Goal: Information Seeking & Learning: Learn about a topic

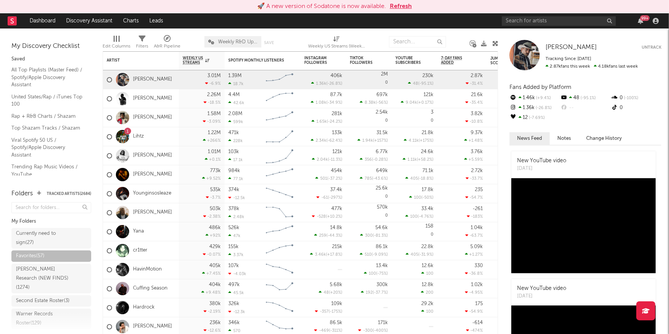
click at [79, 189] on div "Folders Tracked Artists ( 2684 )" at bounding box center [51, 193] width 80 height 13
click at [78, 193] on button "Tracked Artists ( 2684 )" at bounding box center [69, 194] width 44 height 4
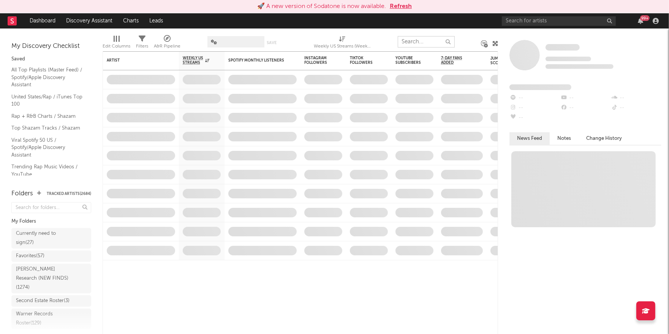
click at [412, 43] on input "text" at bounding box center [426, 41] width 57 height 11
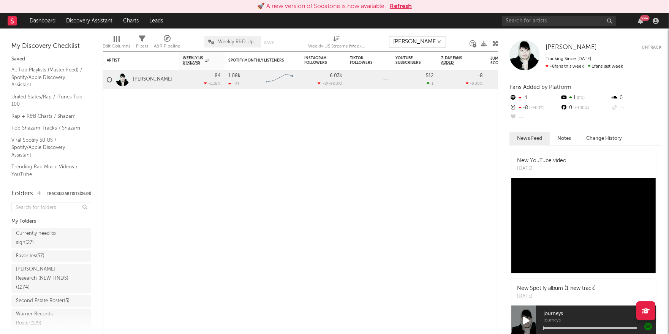
type input "johnny vice"
click at [149, 80] on link "[PERSON_NAME]" at bounding box center [152, 79] width 39 height 6
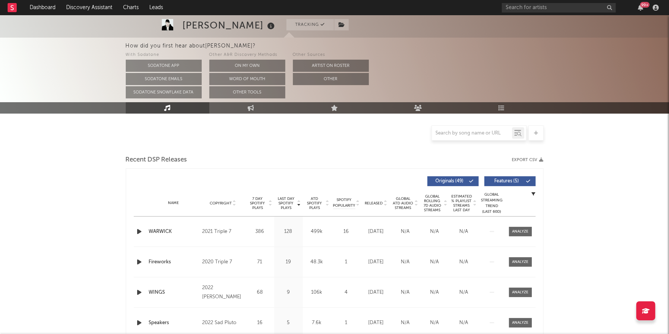
select select "6m"
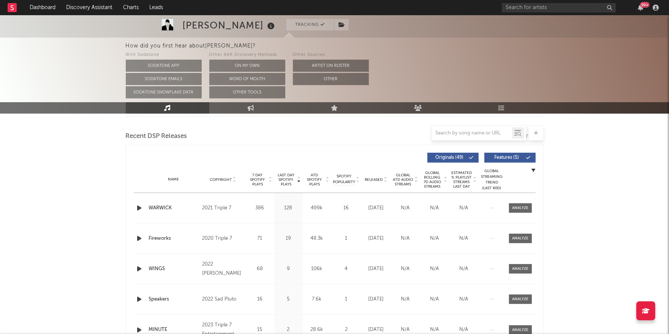
scroll to position [254, 0]
click at [373, 178] on div "Released" at bounding box center [375, 181] width 25 height 6
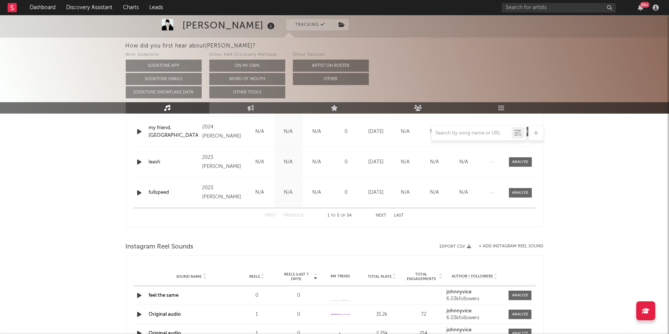
scroll to position [0, 0]
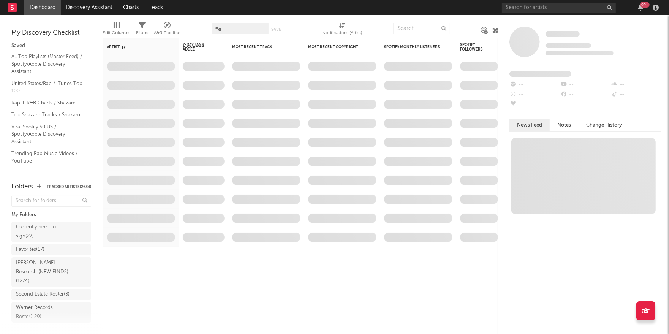
click at [76, 187] on button "Tracked Artists ( 2684 )" at bounding box center [69, 187] width 44 height 4
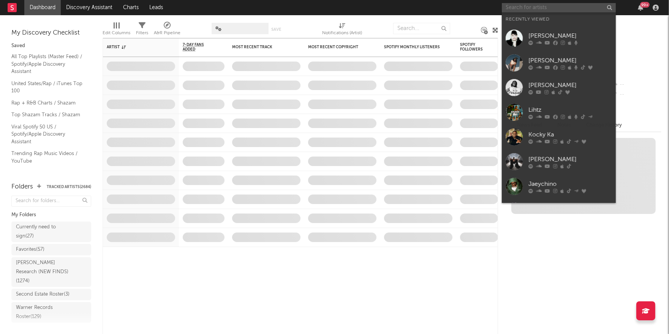
click at [526, 8] on input "text" at bounding box center [559, 7] width 114 height 9
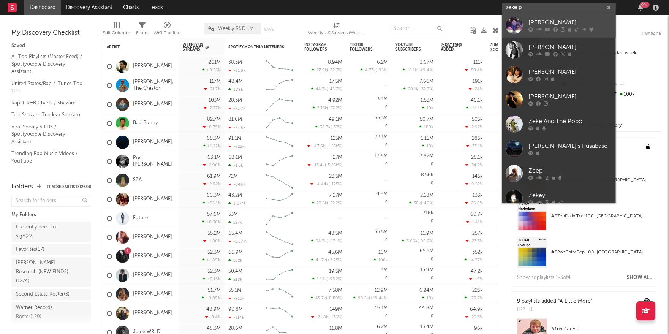
type input "zeke p"
click at [570, 26] on div "[PERSON_NAME]" at bounding box center [570, 22] width 84 height 9
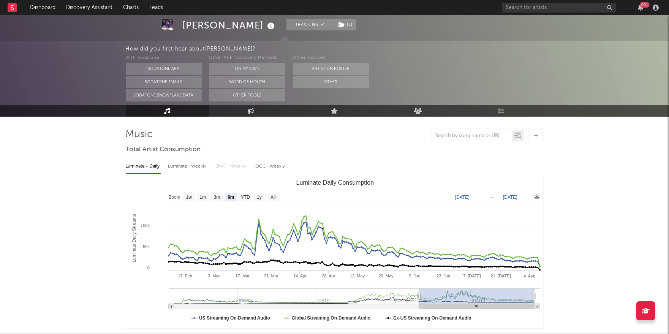
scroll to position [44, 0]
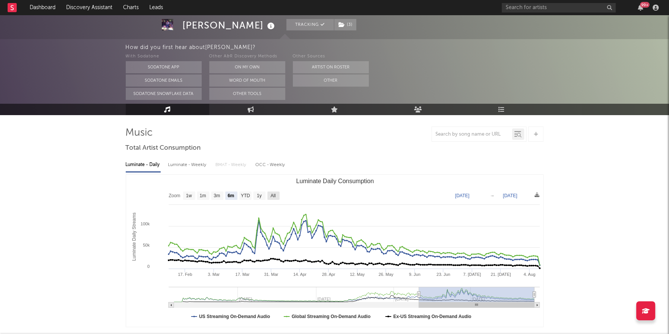
click at [275, 194] on text "All" at bounding box center [272, 195] width 5 height 5
select select "All"
type input "[DATE]"
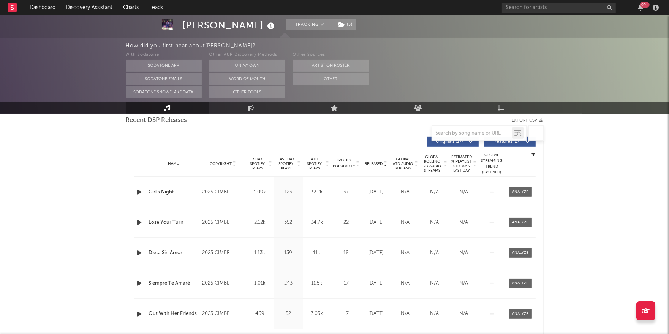
scroll to position [266, 0]
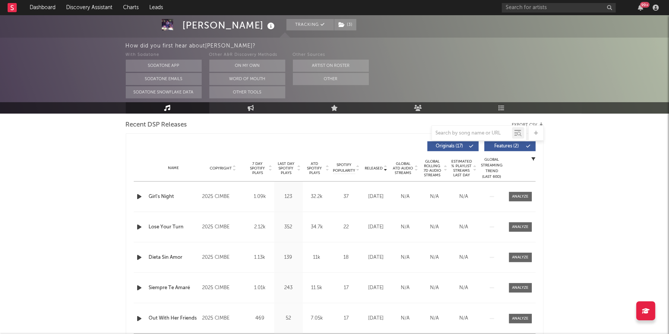
click at [259, 168] on span "7 Day Spotify Plays" at bounding box center [258, 168] width 20 height 14
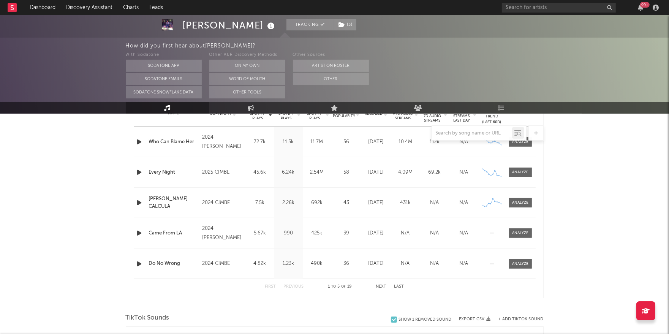
scroll to position [321, 0]
click at [383, 285] on button "Next" at bounding box center [381, 286] width 11 height 4
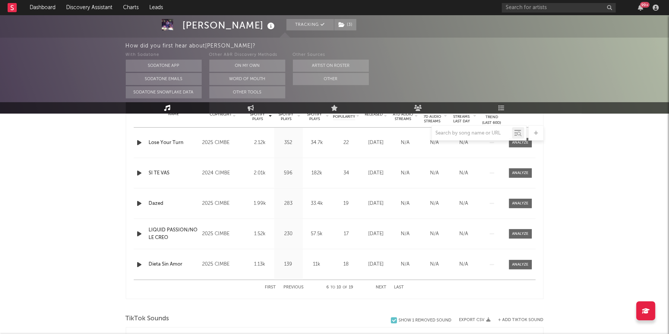
scroll to position [310, 0]
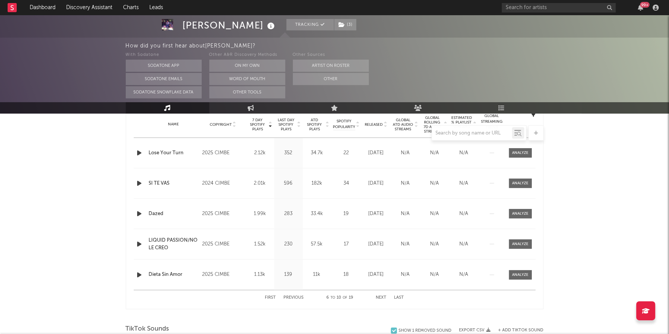
click at [378, 297] on button "Next" at bounding box center [381, 297] width 11 height 4
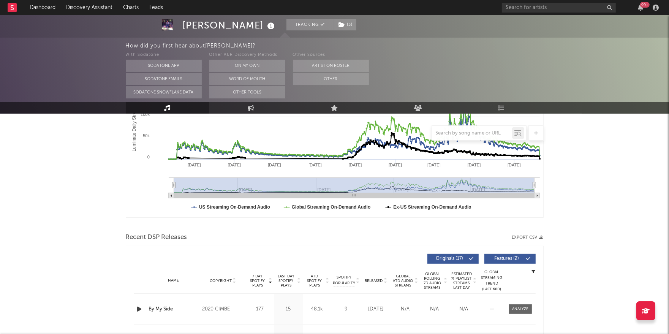
scroll to position [129, 0]
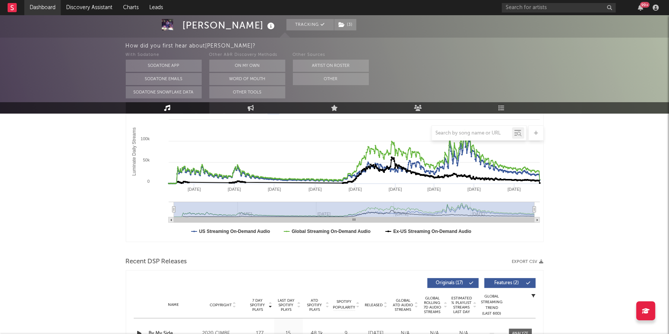
click at [43, 9] on link "Dashboard" at bounding box center [42, 7] width 36 height 15
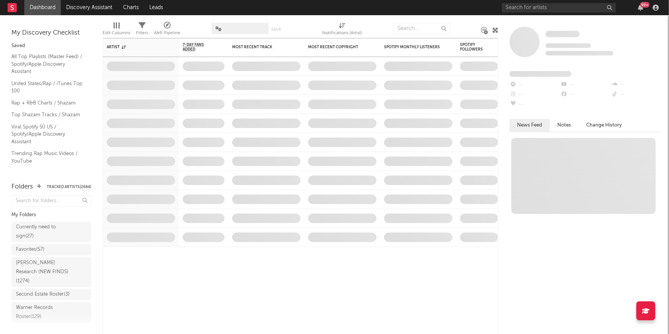
click at [66, 185] on button "Tracked Artists ( 2684 )" at bounding box center [69, 187] width 44 height 4
click at [40, 251] on div "Favorites ( 57 )" at bounding box center [30, 249] width 28 height 9
